Goal: Register for event/course

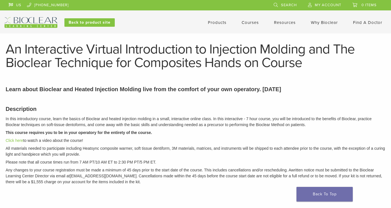
click at [258, 22] on link "Courses" at bounding box center [249, 22] width 17 height 5
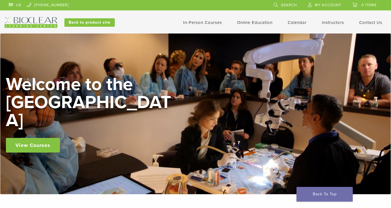
click at [208, 23] on link "In-Person Courses" at bounding box center [202, 22] width 39 height 5
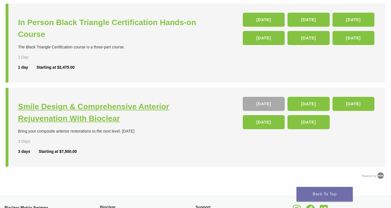
scroll to position [229, 0]
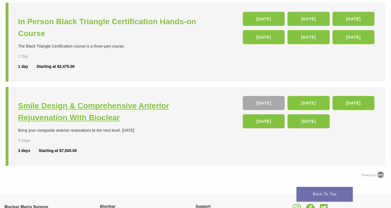
click at [105, 116] on h3 "Smile Design & Comprehensive Anterior Rejuvenation With Bioclear" at bounding box center [107, 112] width 179 height 24
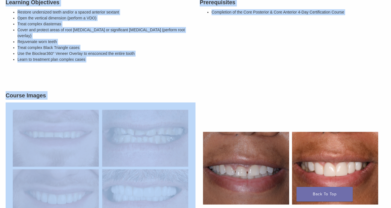
scroll to position [203, 0]
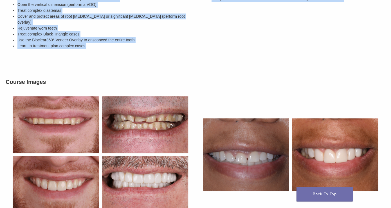
drag, startPoint x: 12, startPoint y: 87, endPoint x: 231, endPoint y: 56, distance: 220.8
click at [231, 56] on div "Bring your composite anterior restorations to the next level. 27 CE Description…" at bounding box center [195, 165] width 391 height 592
copy div "ing your composite anterior restorations to the next level. 27 CE Description S…"
